Goal: Information Seeking & Learning: Learn about a topic

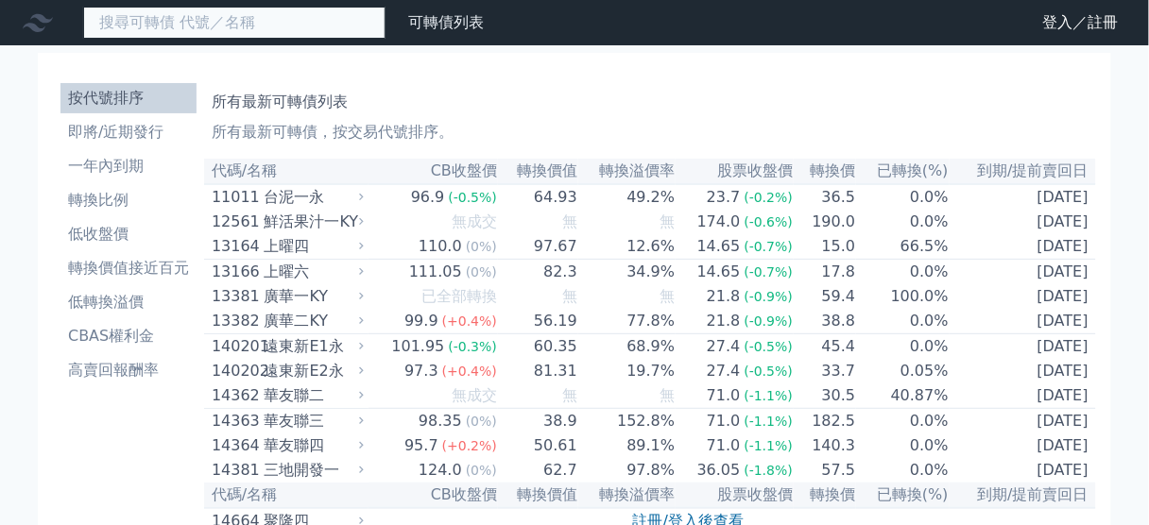
click at [258, 28] on input at bounding box center [234, 23] width 302 height 32
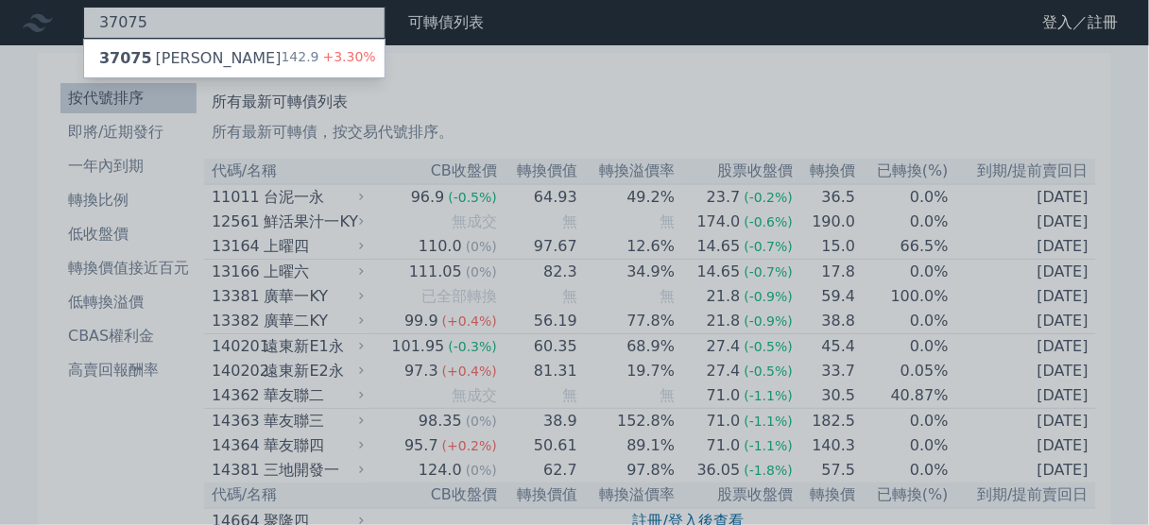
type input "37075"
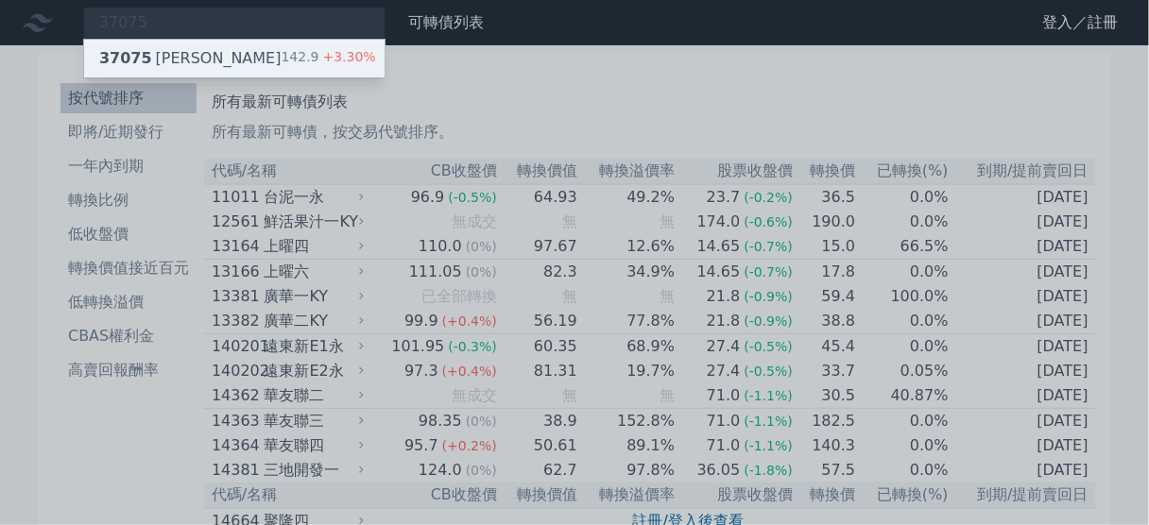
click at [228, 62] on div "37075 漢磊五 142.9 +3.30%" at bounding box center [234, 59] width 300 height 38
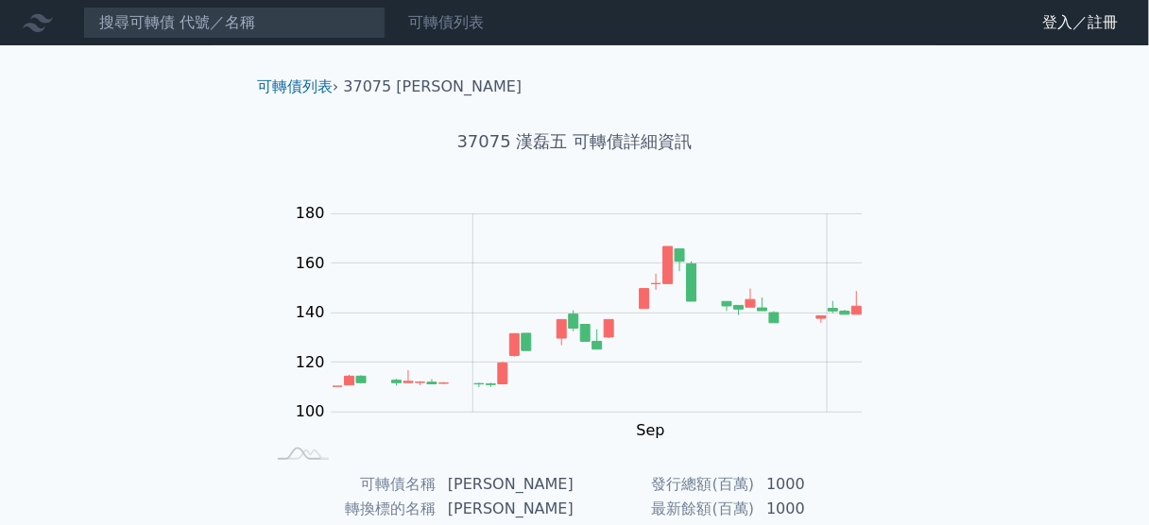
click at [458, 27] on link "可轉債列表" at bounding box center [446, 22] width 76 height 18
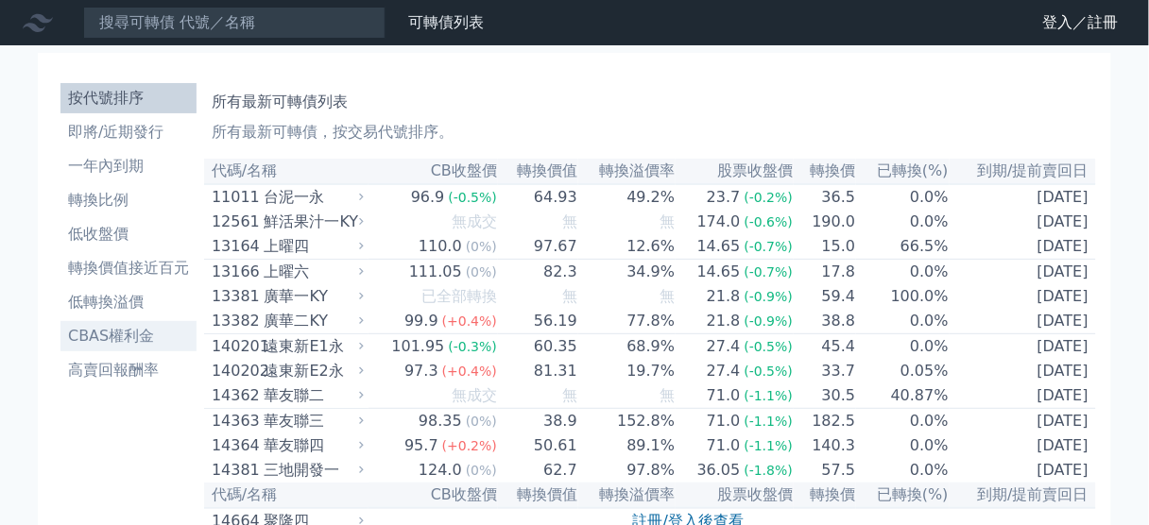
click at [132, 335] on li "CBAS權利金" at bounding box center [128, 336] width 136 height 23
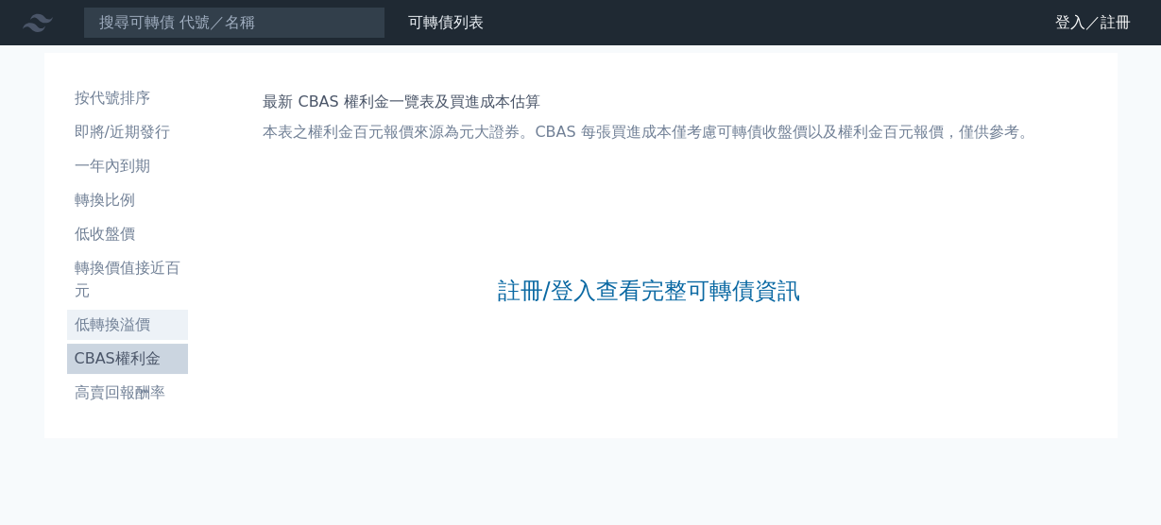
click at [129, 319] on li "低轉換溢價" at bounding box center [127, 325] width 121 height 23
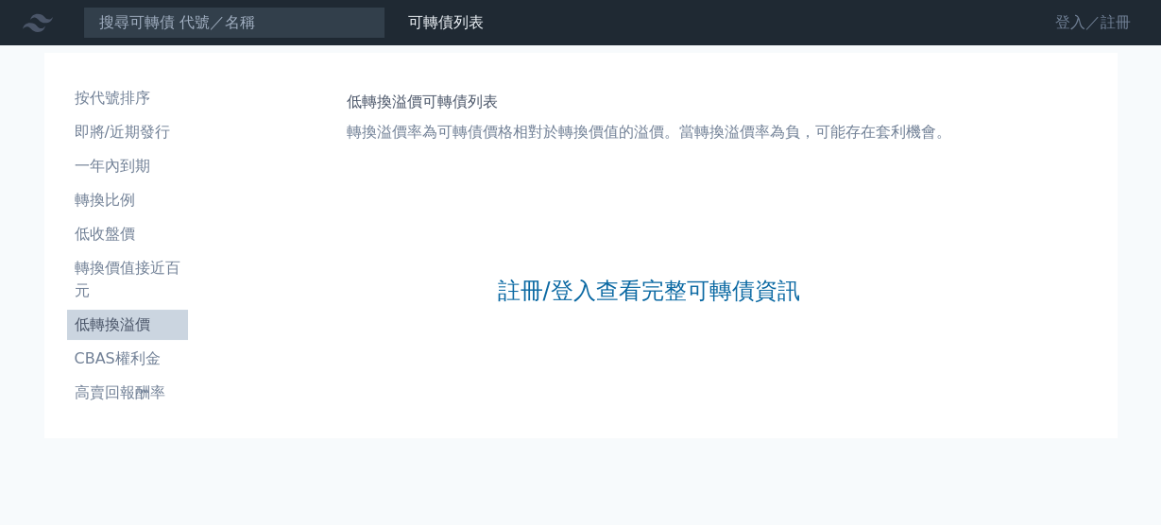
click at [1121, 15] on link "登入／註冊" at bounding box center [1093, 23] width 106 height 30
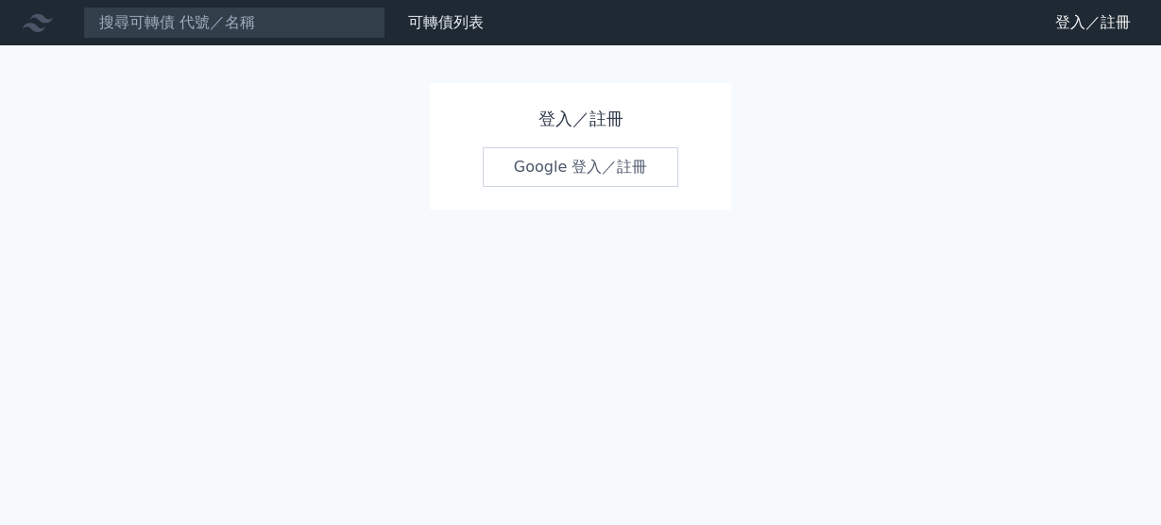
click at [588, 164] on link "Google 登入／註冊" at bounding box center [581, 167] width 196 height 40
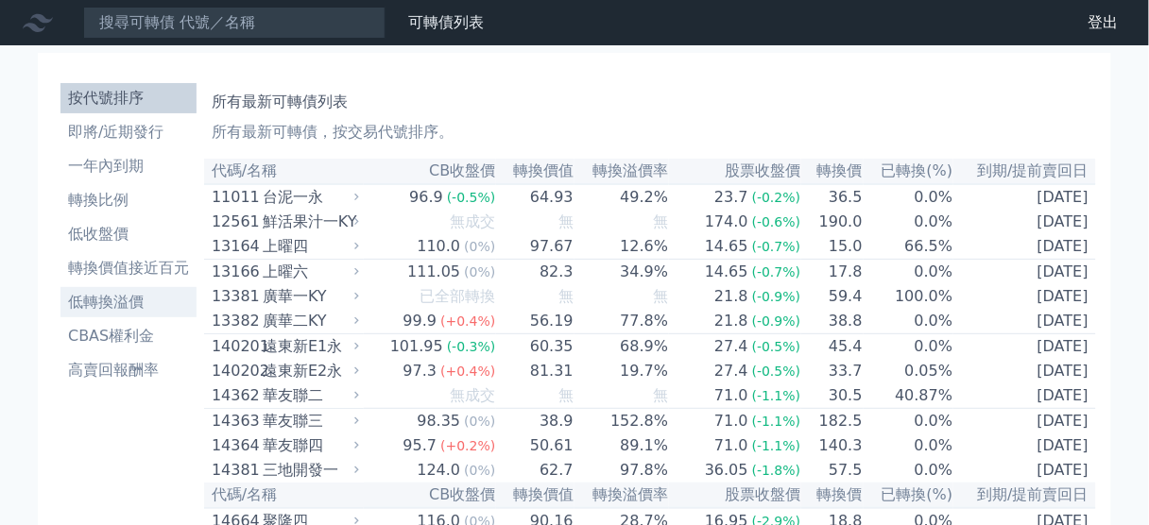
click at [121, 303] on li "低轉換溢價" at bounding box center [128, 302] width 136 height 23
